Goal: Task Accomplishment & Management: Manage account settings

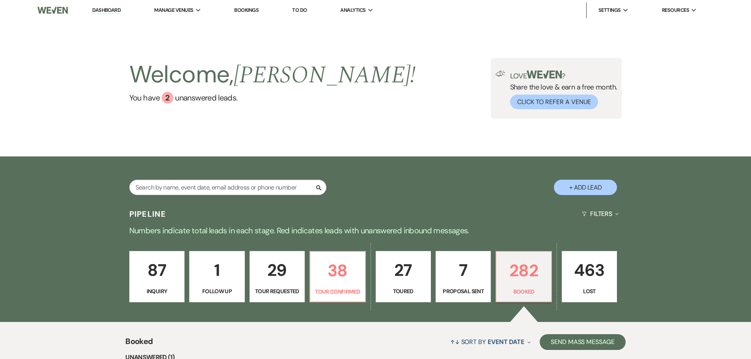
drag, startPoint x: 361, startPoint y: 26, endPoint x: 265, endPoint y: 38, distance: 96.8
click at [0, 0] on li "Gallery at [GEOGRAPHIC_DATA]" at bounding box center [0, 0] width 0 height 0
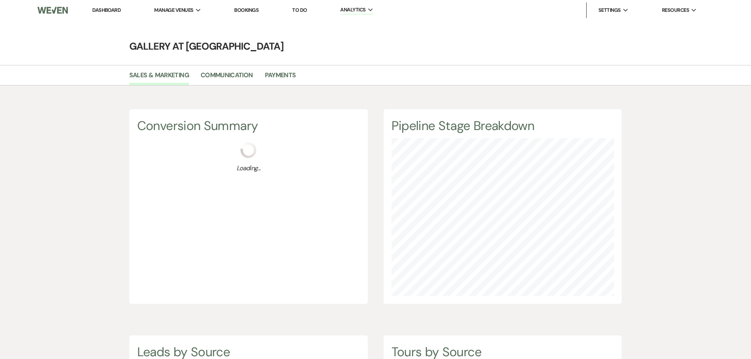
scroll to position [359, 751]
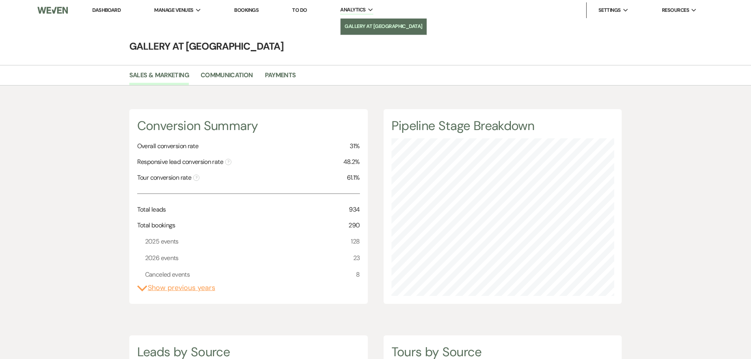
click at [361, 28] on li "Gallery at [GEOGRAPHIC_DATA]" at bounding box center [383, 26] width 78 height 8
click at [283, 69] on li "Payments" at bounding box center [286, 77] width 43 height 17
click at [285, 78] on link "Payments" at bounding box center [280, 77] width 31 height 15
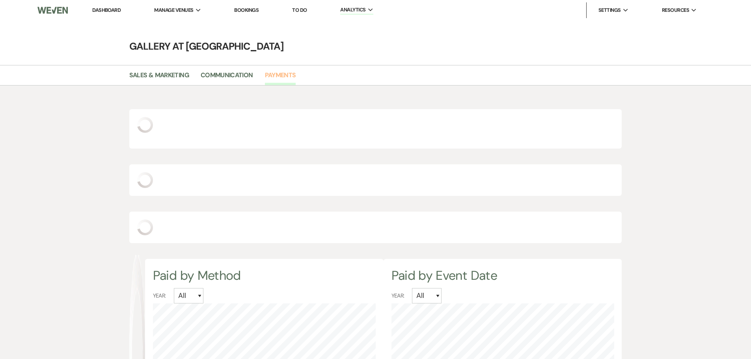
scroll to position [359, 751]
select select "2025"
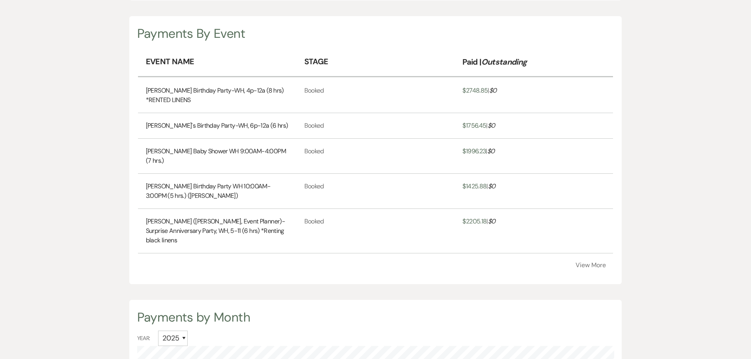
scroll to position [236, 0]
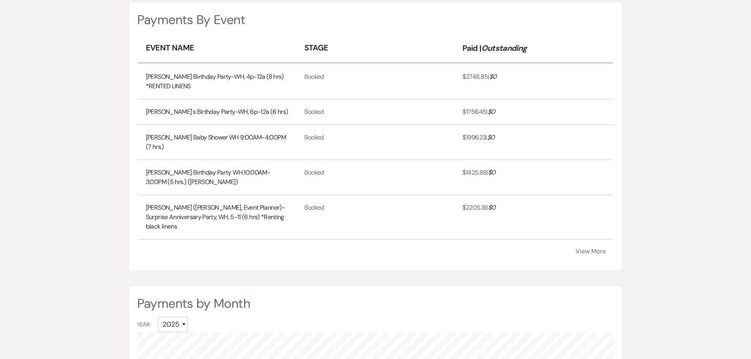
click at [593, 251] on button "View More" at bounding box center [590, 251] width 30 height 6
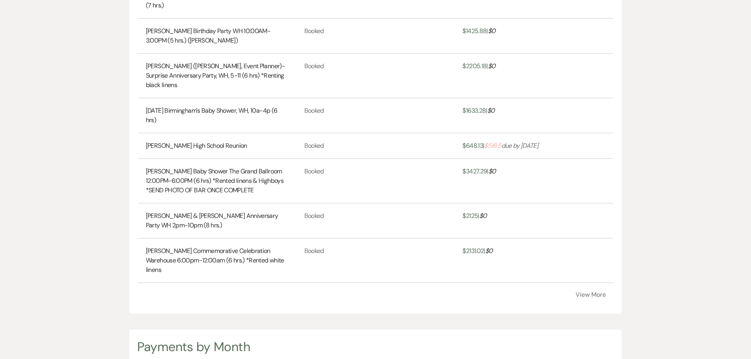
scroll to position [394, 0]
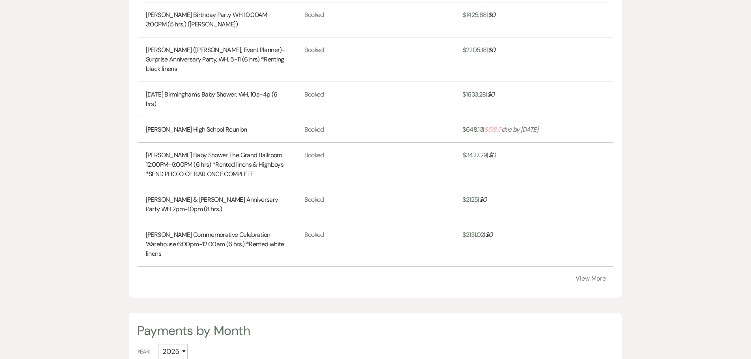
click at [588, 282] on button "View More" at bounding box center [590, 278] width 30 height 6
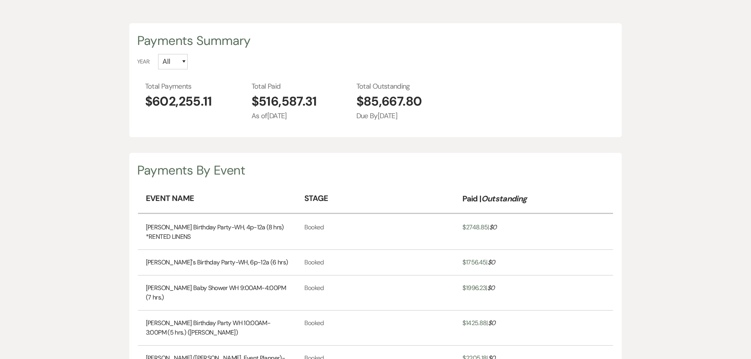
scroll to position [0, 0]
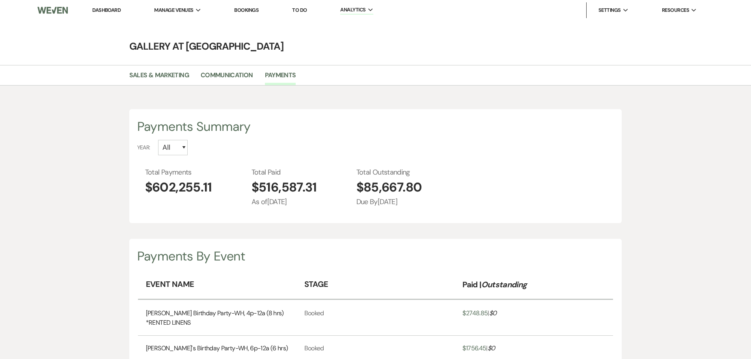
click at [105, 12] on link "Dashboard" at bounding box center [106, 10] width 28 height 7
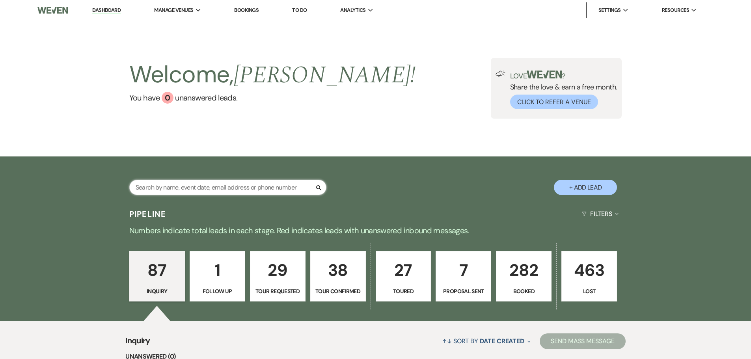
click at [196, 187] on input "text" at bounding box center [227, 187] width 197 height 15
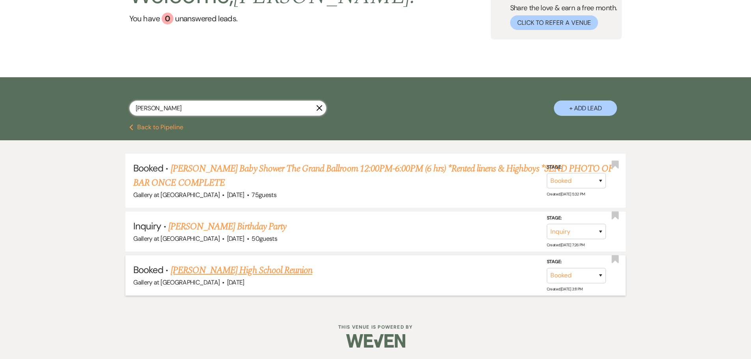
scroll to position [80, 0]
type input "[PERSON_NAME]"
click at [270, 271] on link "[PERSON_NAME] High School Reunion" at bounding box center [241, 270] width 141 height 14
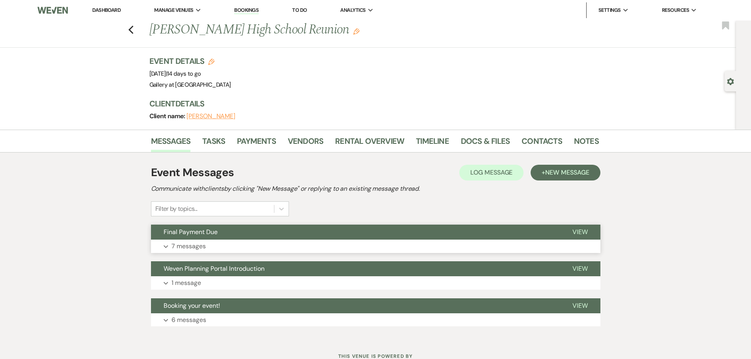
click at [185, 243] on p "7 messages" at bounding box center [188, 246] width 34 height 10
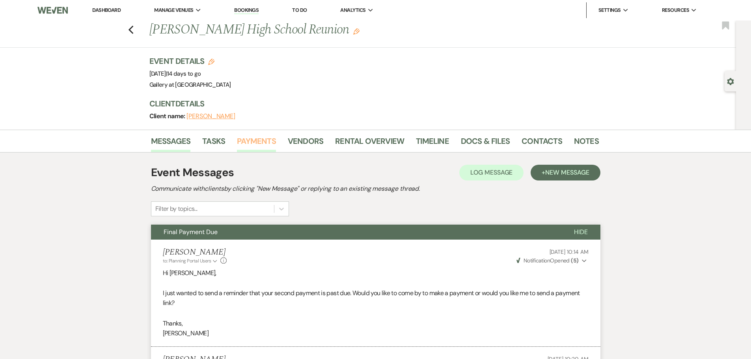
click at [266, 143] on link "Payments" at bounding box center [256, 143] width 39 height 17
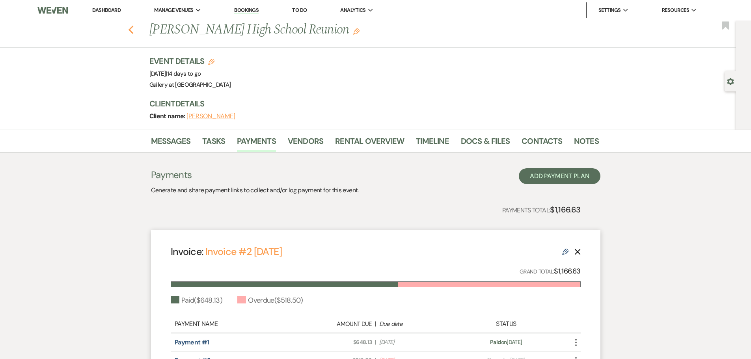
click at [133, 29] on use "button" at bounding box center [130, 30] width 5 height 9
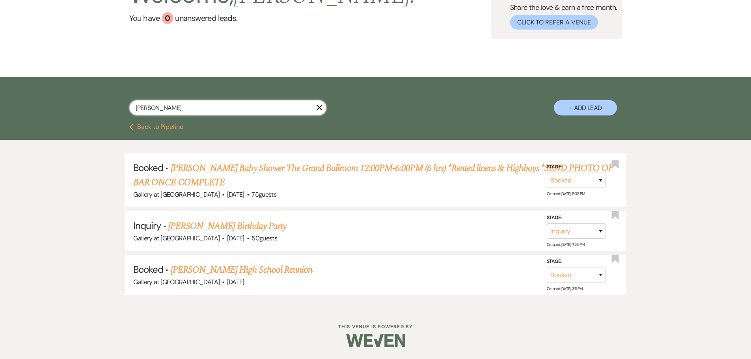
drag, startPoint x: 149, startPoint y: 104, endPoint x: 49, endPoint y: 111, distance: 99.6
click at [49, 111] on div "[PERSON_NAME] + Add Lead" at bounding box center [375, 100] width 751 height 47
type input "[PERSON_NAME]"
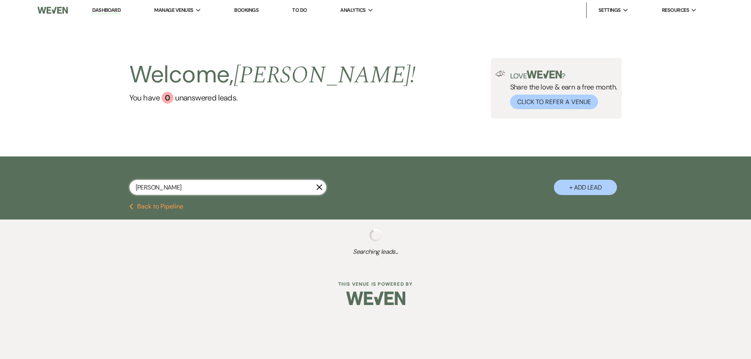
select select "8"
select select "5"
select select "8"
select select "10"
select select "8"
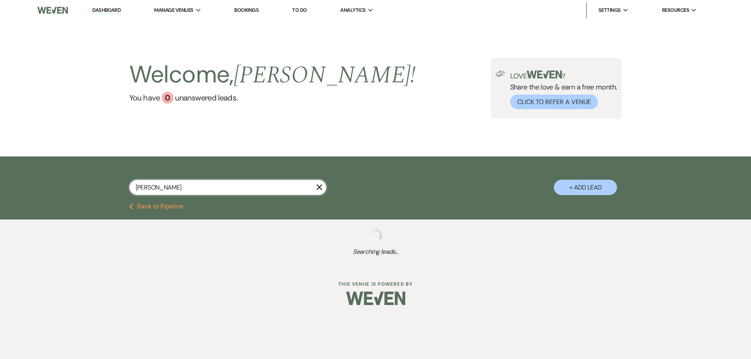
select select "5"
select select "8"
select select "5"
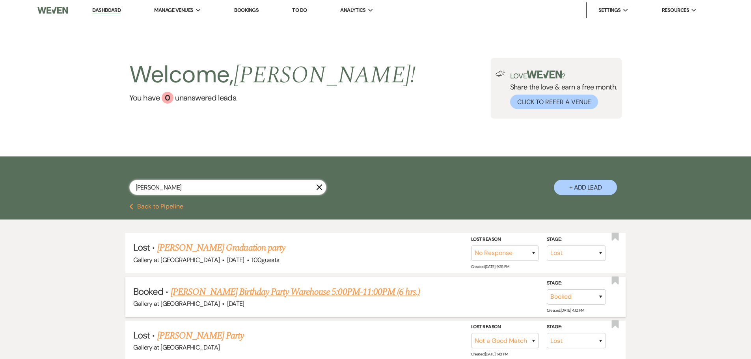
type input "[PERSON_NAME]"
click at [377, 289] on link "[PERSON_NAME] Birthday Party Warehouse 5:00PM-11:00PM (6 hrs.)" at bounding box center [295, 292] width 249 height 14
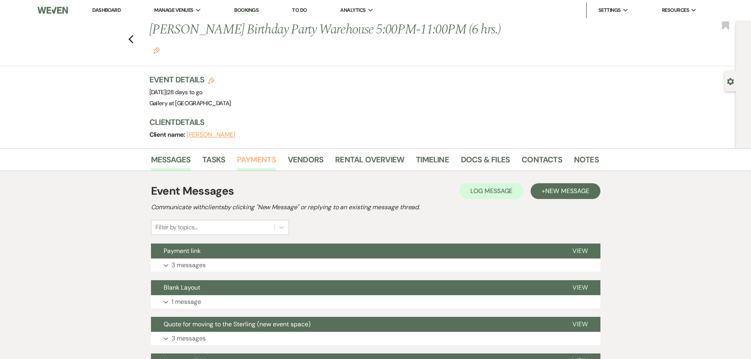
click at [253, 153] on link "Payments" at bounding box center [256, 161] width 39 height 17
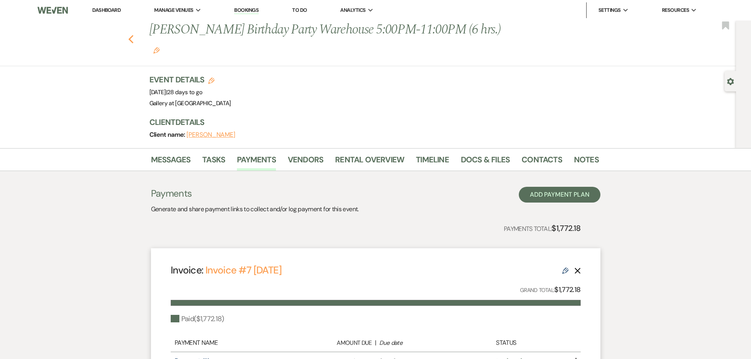
click at [131, 35] on icon "Previous" at bounding box center [131, 39] width 6 height 9
select select "8"
select select "5"
select select "8"
select select "10"
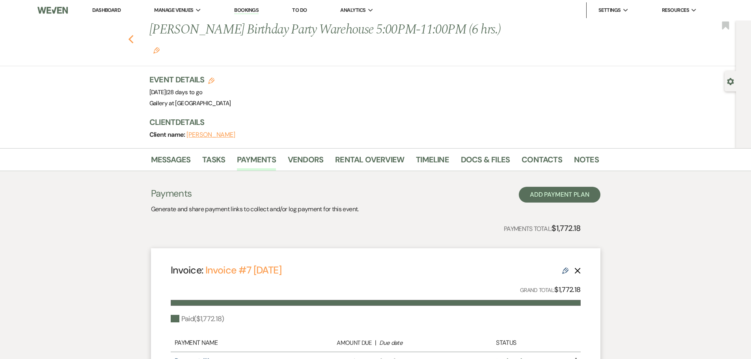
select select "8"
select select "5"
select select "8"
select select "5"
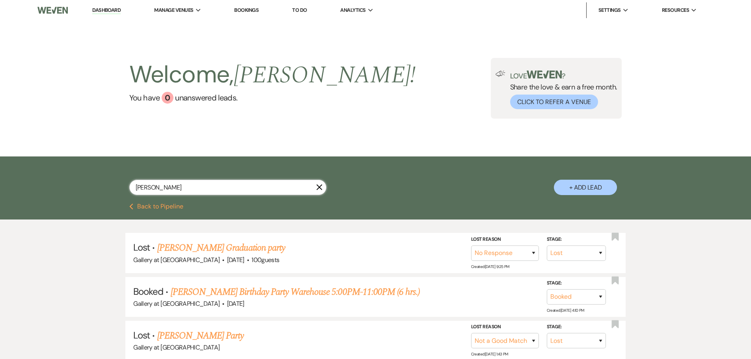
drag, startPoint x: 178, startPoint y: 188, endPoint x: 12, endPoint y: 180, distance: 166.1
click at [12, 180] on div "[PERSON_NAME] X + Add Lead" at bounding box center [375, 179] width 751 height 47
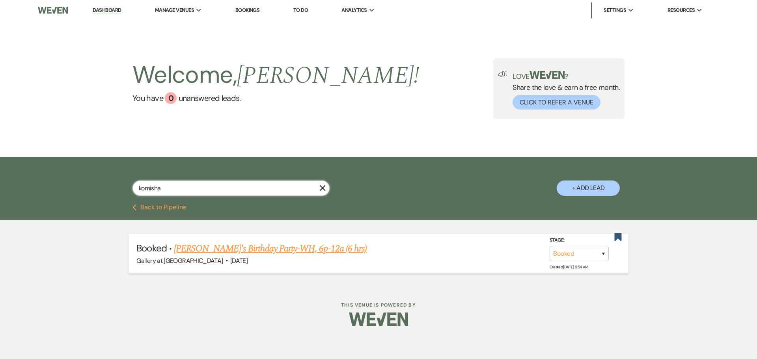
type input "komisha"
click at [288, 246] on link "[PERSON_NAME]'s Birthday Party-WH, 6p-12a (6 hrs)" at bounding box center [270, 249] width 193 height 14
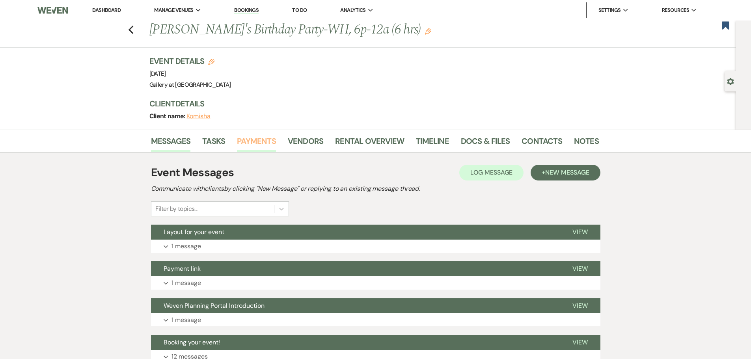
click at [260, 135] on link "Payments" at bounding box center [256, 143] width 39 height 17
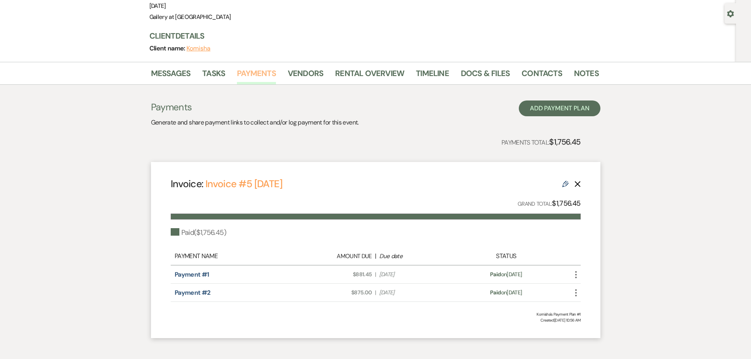
scroll to position [106, 0]
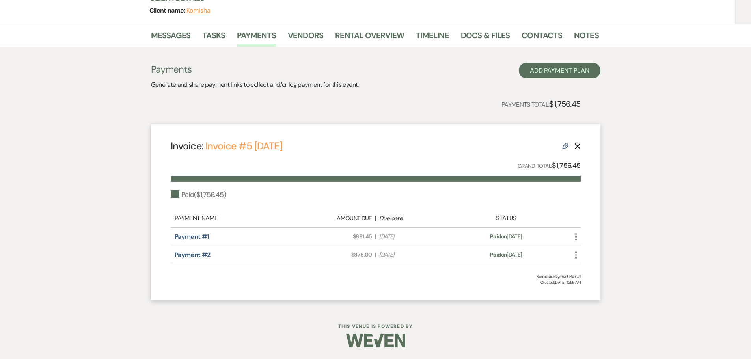
click at [575, 255] on use "button" at bounding box center [576, 254] width 2 height 7
click at [203, 251] on link "Payment #2" at bounding box center [193, 255] width 36 height 8
